Goal: Subscribe to service/newsletter

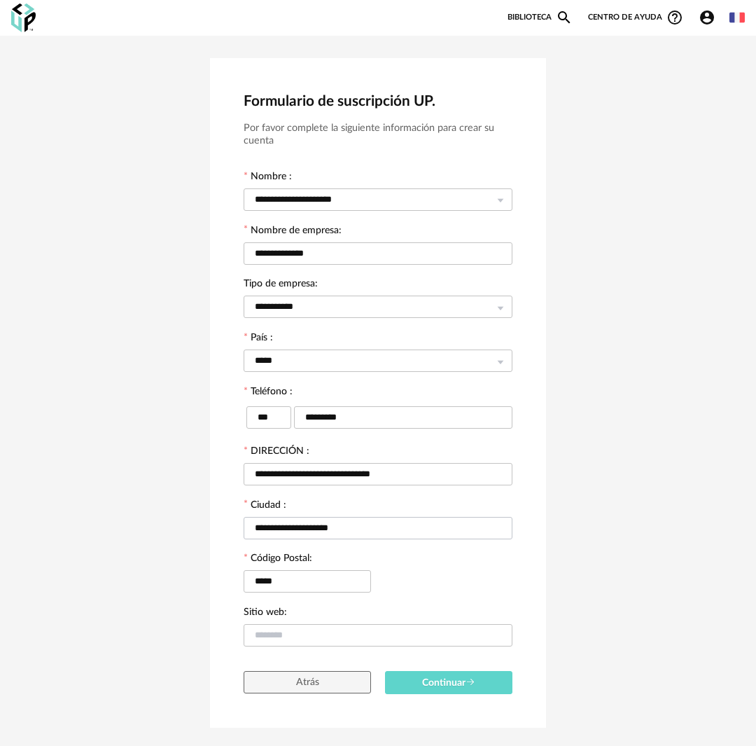
scroll to position [34, 0]
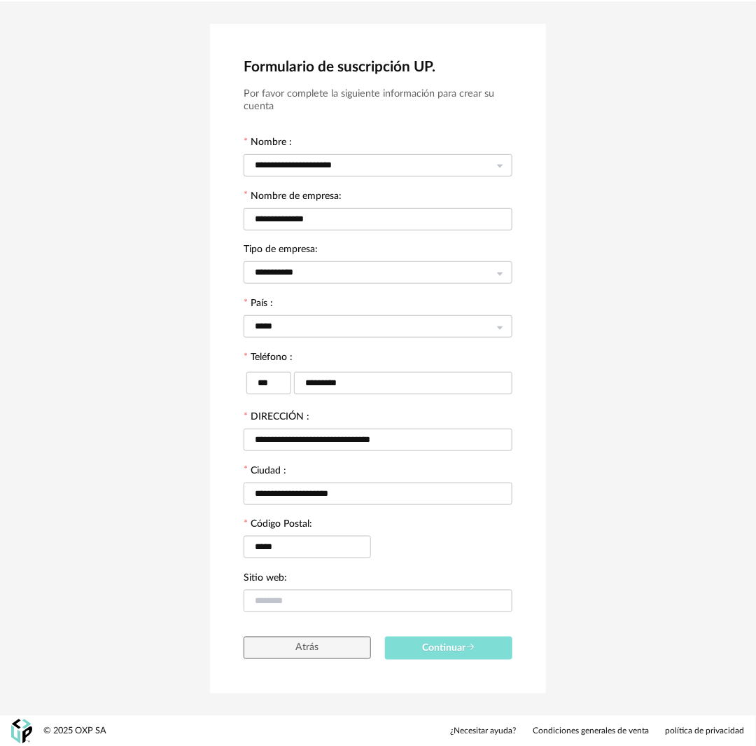
click at [461, 651] on font "Continuar" at bounding box center [443, 648] width 43 height 10
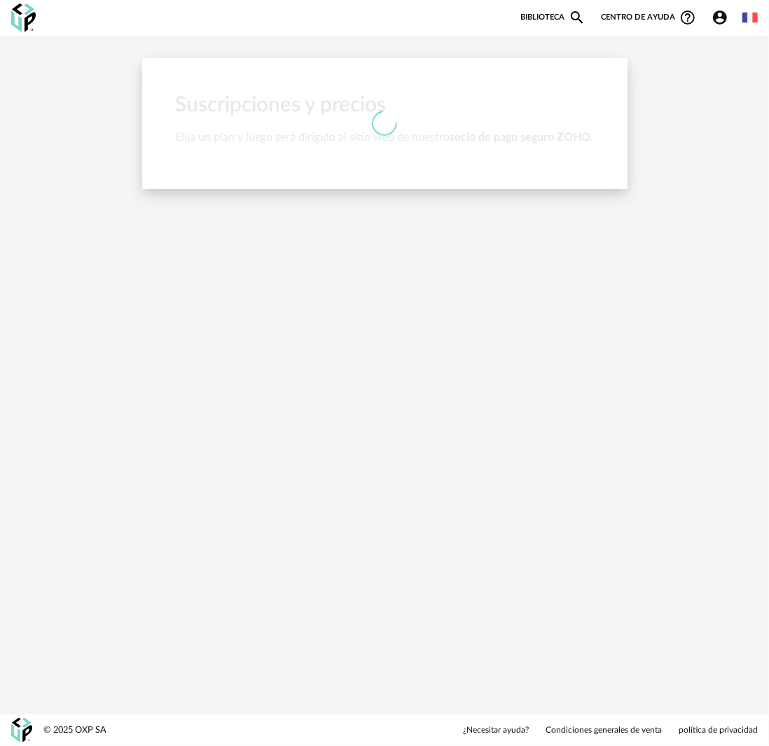
click at [340, 228] on div "Nueva lista de compras Actualizar mi lista de compras Refresh icon Biblioteca M…" at bounding box center [384, 373] width 769 height 746
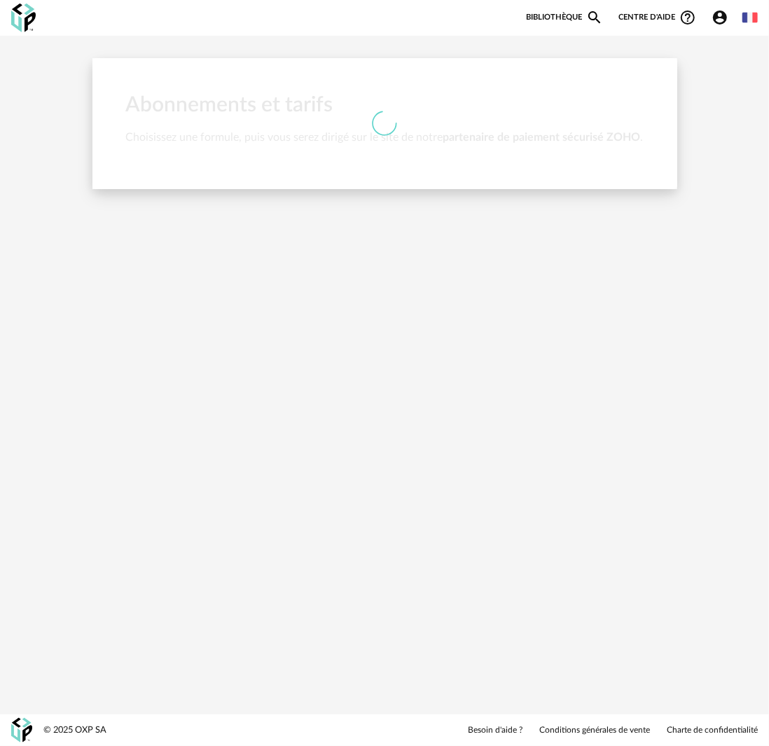
drag, startPoint x: 0, startPoint y: 0, endPoint x: 353, endPoint y: 300, distance: 463.4
click at [353, 300] on div "Nouvelle shopping list Mettre à jour ma Shopping List Refresh icon Bibliothèque…" at bounding box center [384, 373] width 769 height 746
